Goal: Transaction & Acquisition: Subscribe to service/newsletter

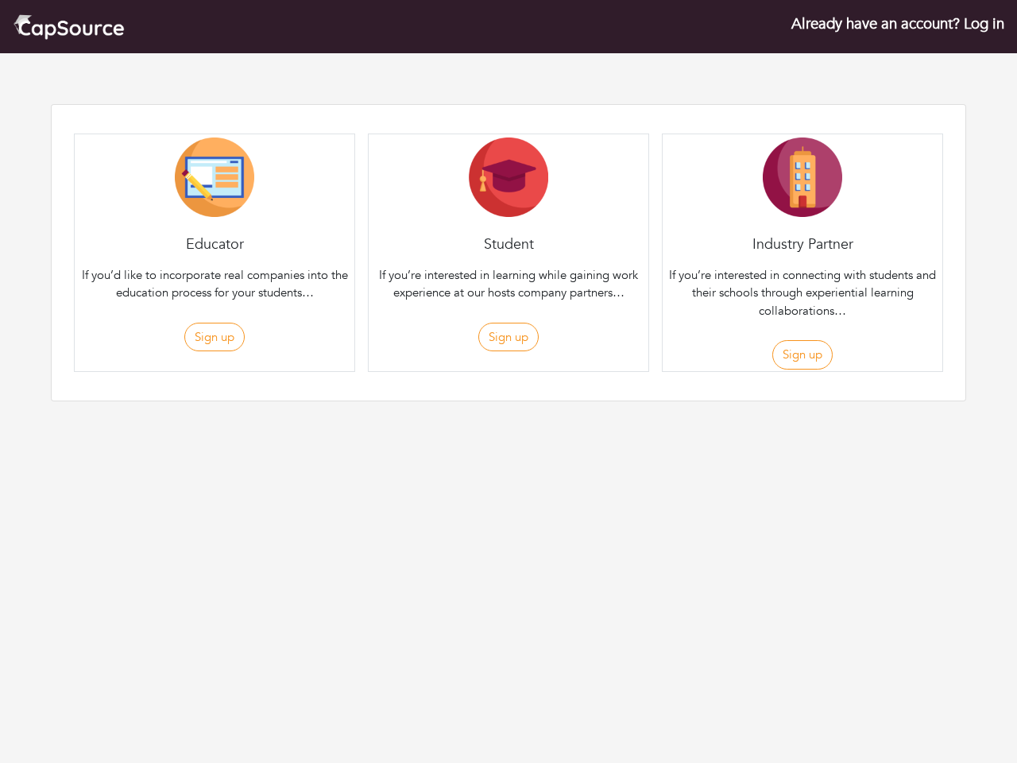
click at [508, 226] on div "Student If you’re interested in learning while gaining work experience at our h…" at bounding box center [508, 252] width 281 height 238
click at [214, 337] on button "Sign up" at bounding box center [214, 337] width 60 height 29
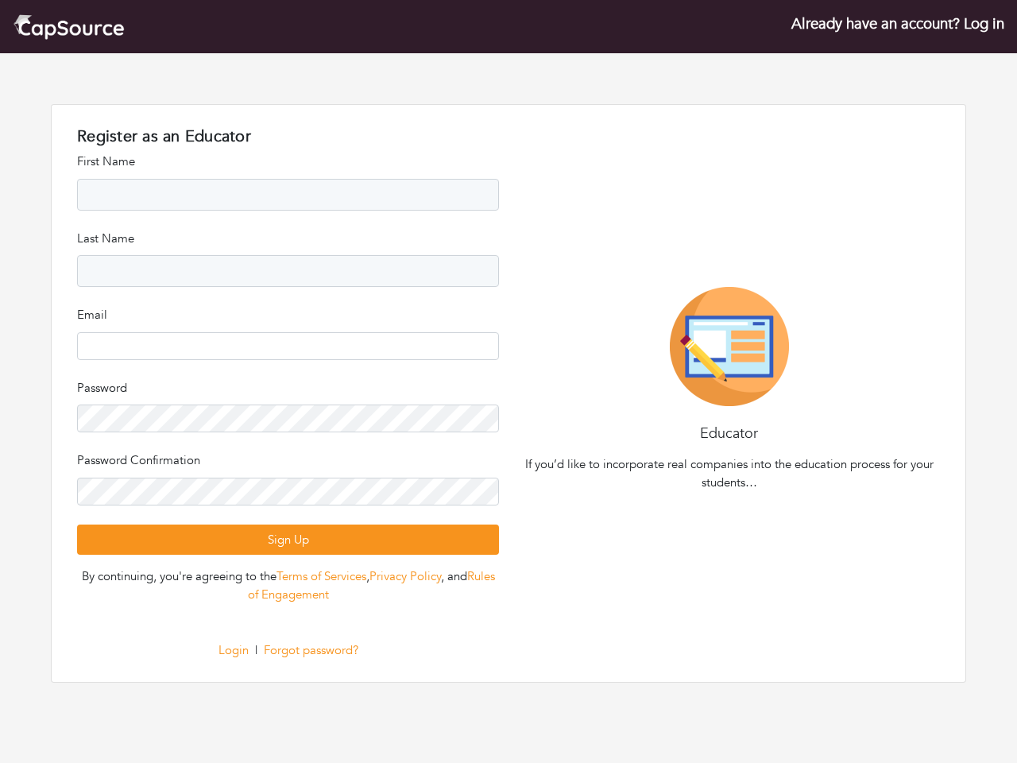
click at [508, 337] on div "Register as an Educator Register as an Student Register as an Company First Nam…" at bounding box center [288, 393] width 441 height 532
click at [802, 354] on div "Educator If you’d like to incorporate real companies into the education process…" at bounding box center [728, 393] width 441 height 212
